Goal: Transaction & Acquisition: Download file/media

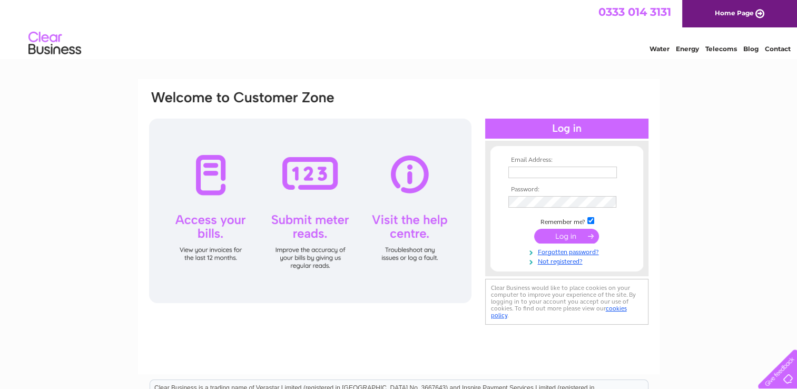
type input "[EMAIL_ADDRESS][DOMAIN_NAME]"
click at [576, 236] on input "submit" at bounding box center [566, 236] width 65 height 15
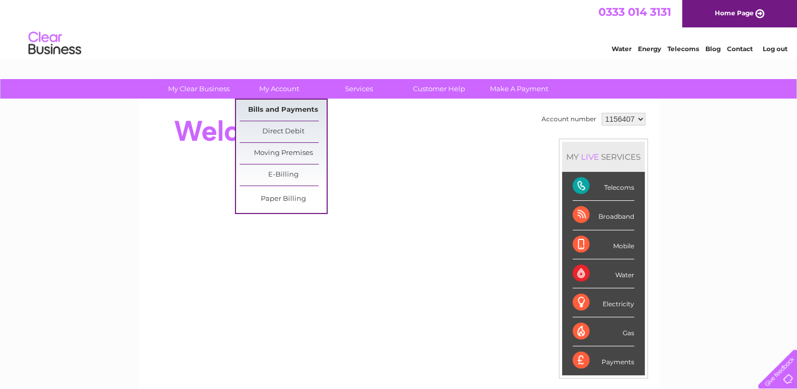
click at [301, 110] on link "Bills and Payments" at bounding box center [283, 110] width 87 height 21
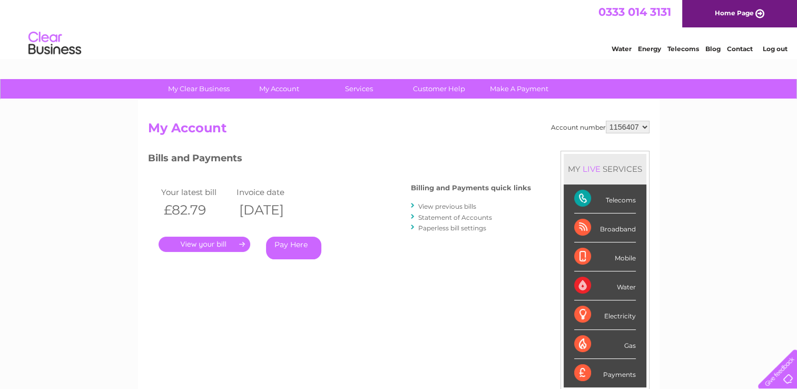
click at [455, 207] on link "View previous bills" at bounding box center [447, 206] width 58 height 8
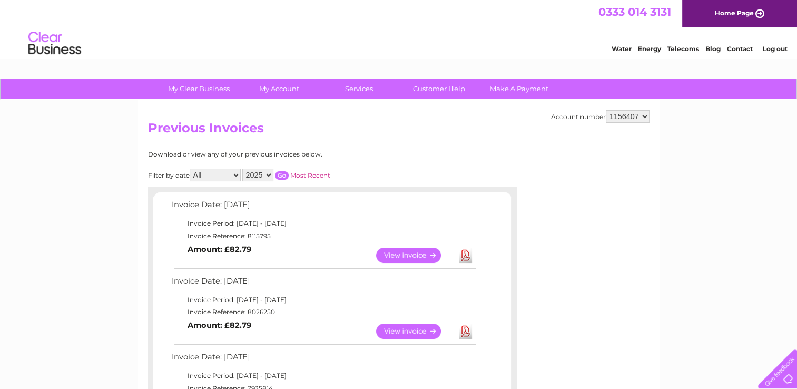
click at [460, 330] on link "Download" at bounding box center [465, 330] width 13 height 15
